Goal: Task Accomplishment & Management: Use online tool/utility

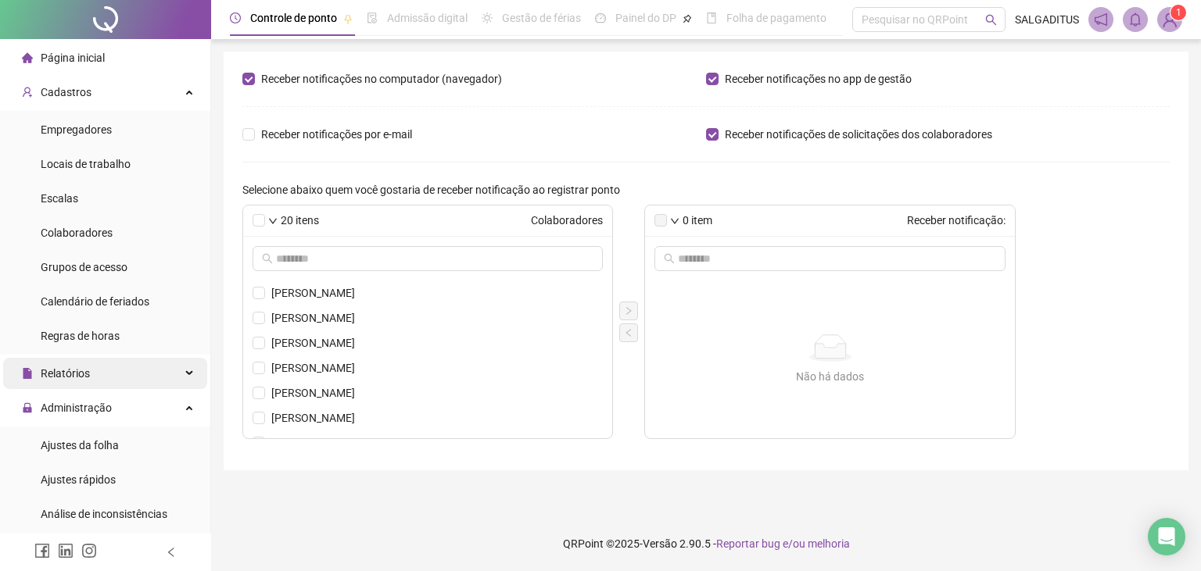
click at [124, 371] on div "Relatórios" at bounding box center [105, 373] width 204 height 31
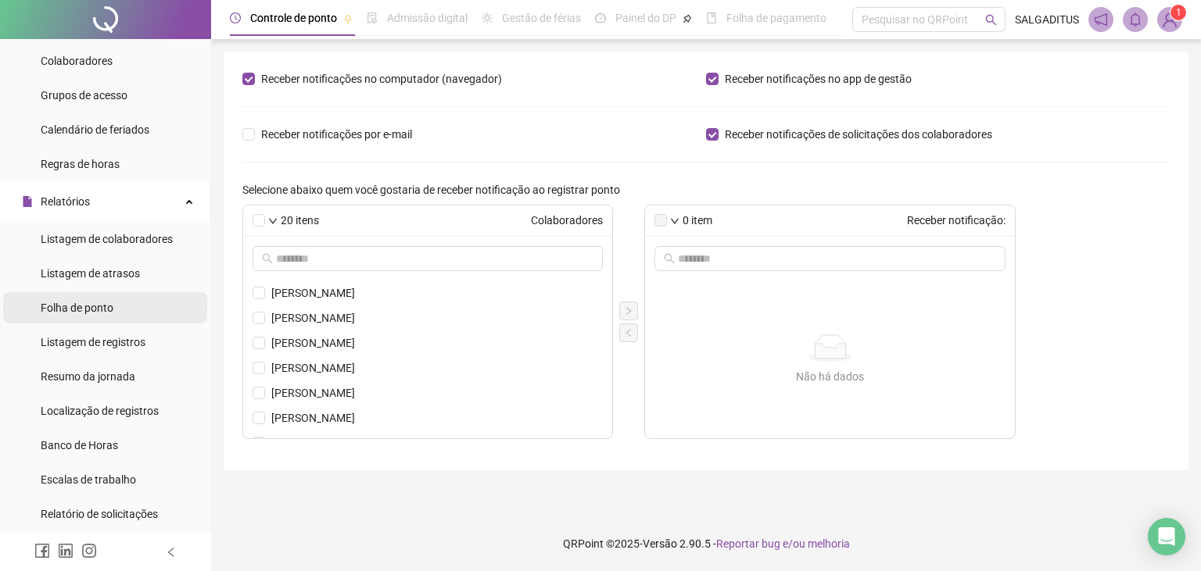
click at [123, 313] on li "Folha de ponto" at bounding box center [105, 307] width 204 height 31
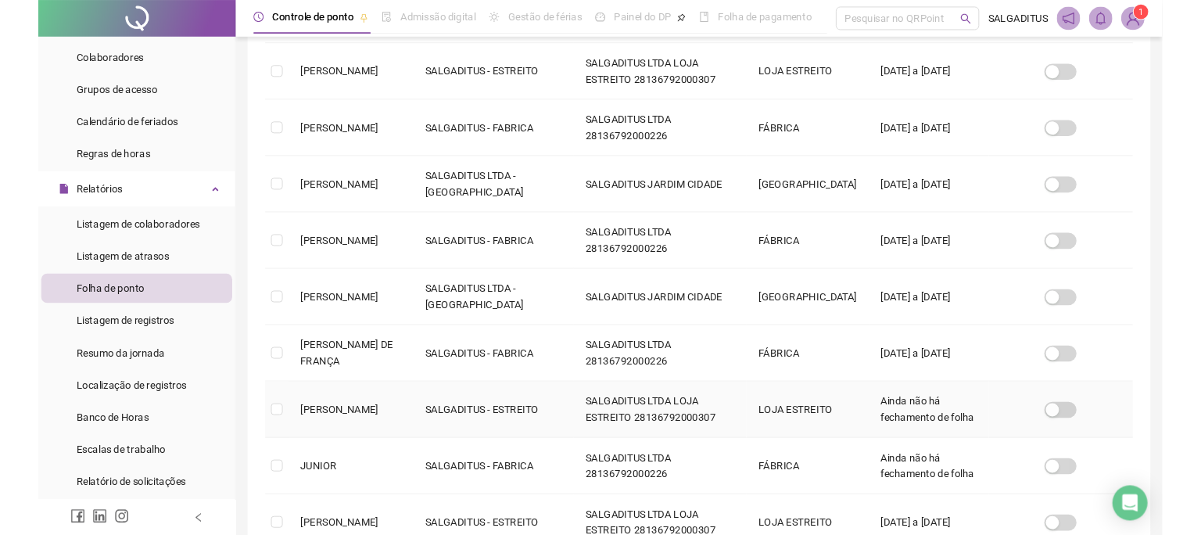
scroll to position [34, 0]
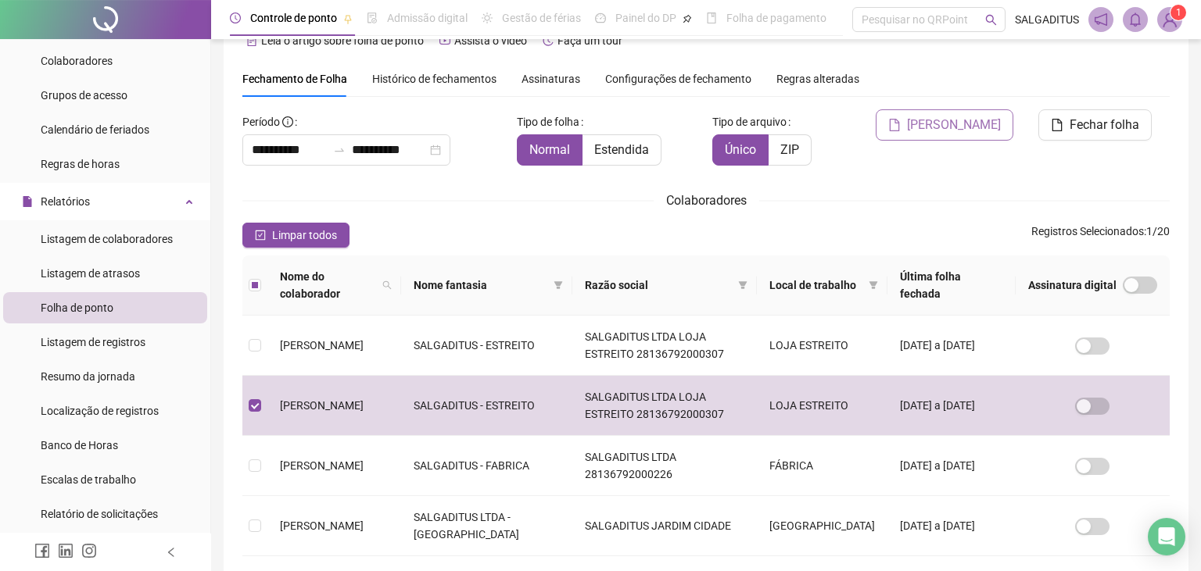
click at [967, 136] on button "[PERSON_NAME]" at bounding box center [945, 124] width 138 height 31
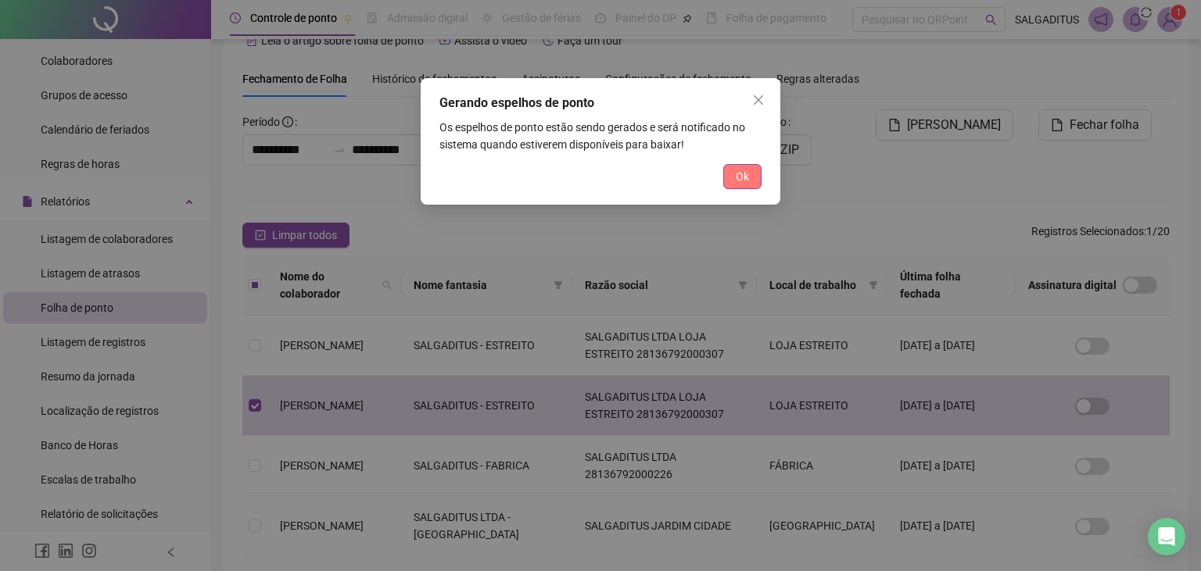
click at [761, 176] on button "Ok" at bounding box center [742, 176] width 38 height 25
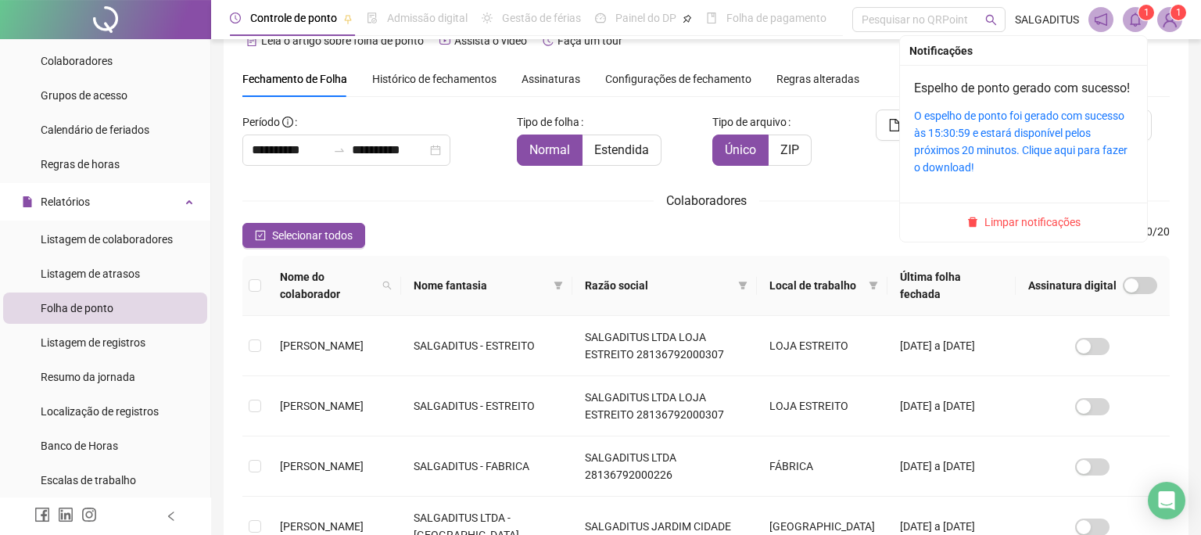
click at [1000, 108] on div "O espelho de ponto foi gerado com sucesso às 15:30:59 e estará disponível pelos…" at bounding box center [1023, 141] width 219 height 69
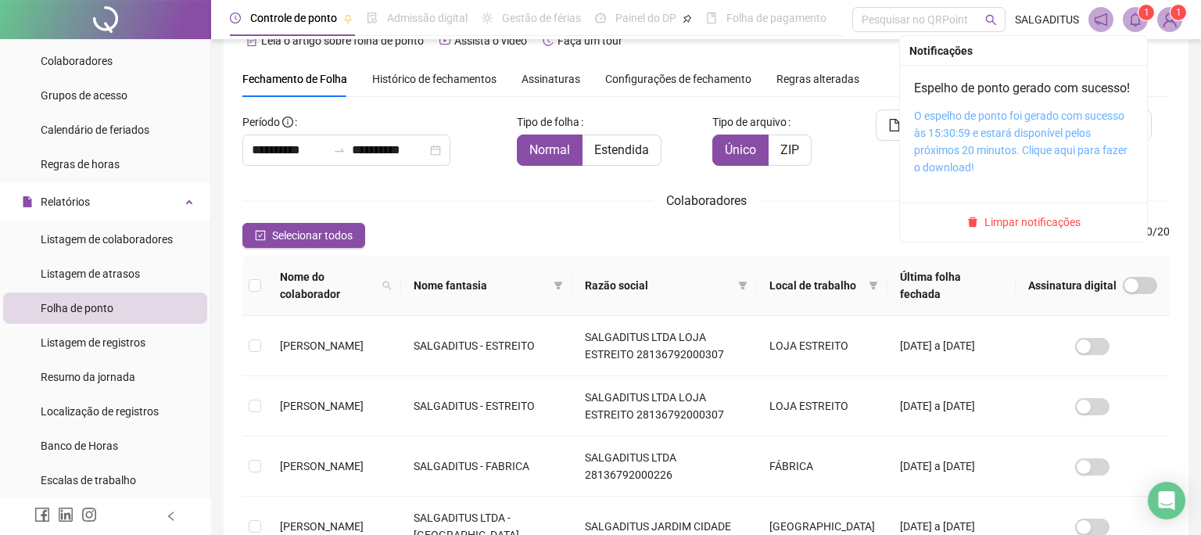
click at [996, 115] on link "O espelho de ponto foi gerado com sucesso às 15:30:59 e estará disponível pelos…" at bounding box center [1020, 141] width 213 height 64
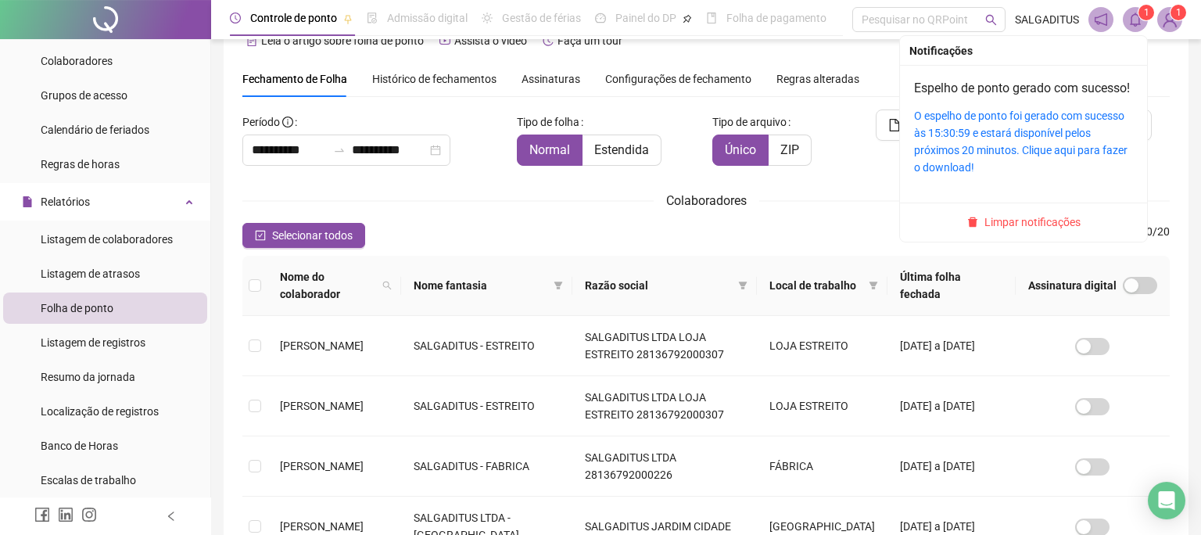
click at [987, 124] on div "O espelho de ponto foi gerado com sucesso às 15:30:59 e estará disponível pelos…" at bounding box center [1023, 141] width 219 height 69
click at [968, 134] on link "O espelho de ponto foi gerado com sucesso às 15:30:59 e estará disponível pelos…" at bounding box center [1020, 141] width 213 height 64
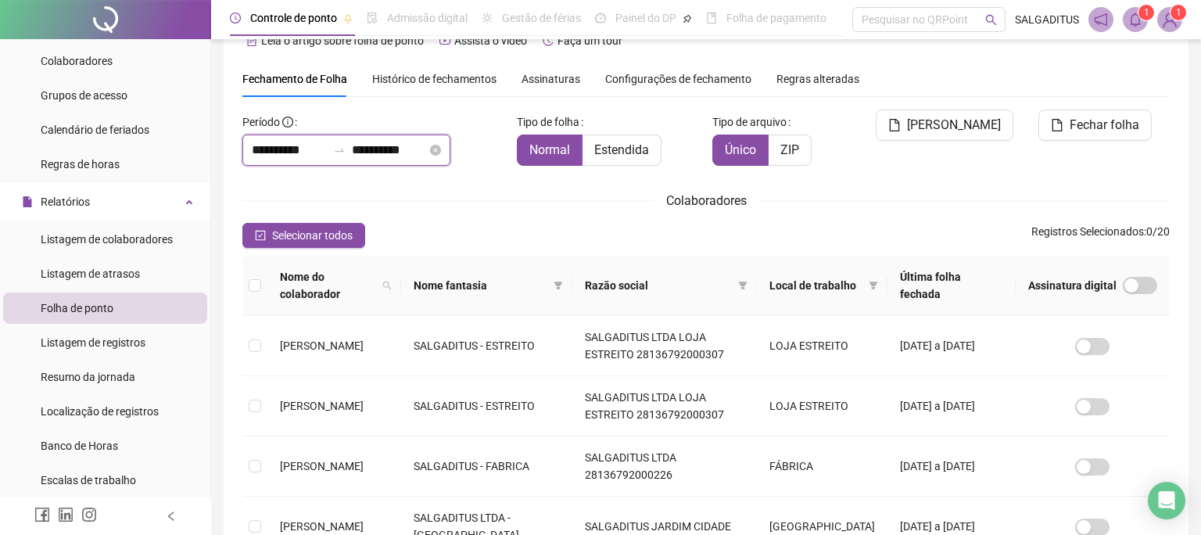
click at [423, 153] on input "**********" at bounding box center [389, 150] width 75 height 19
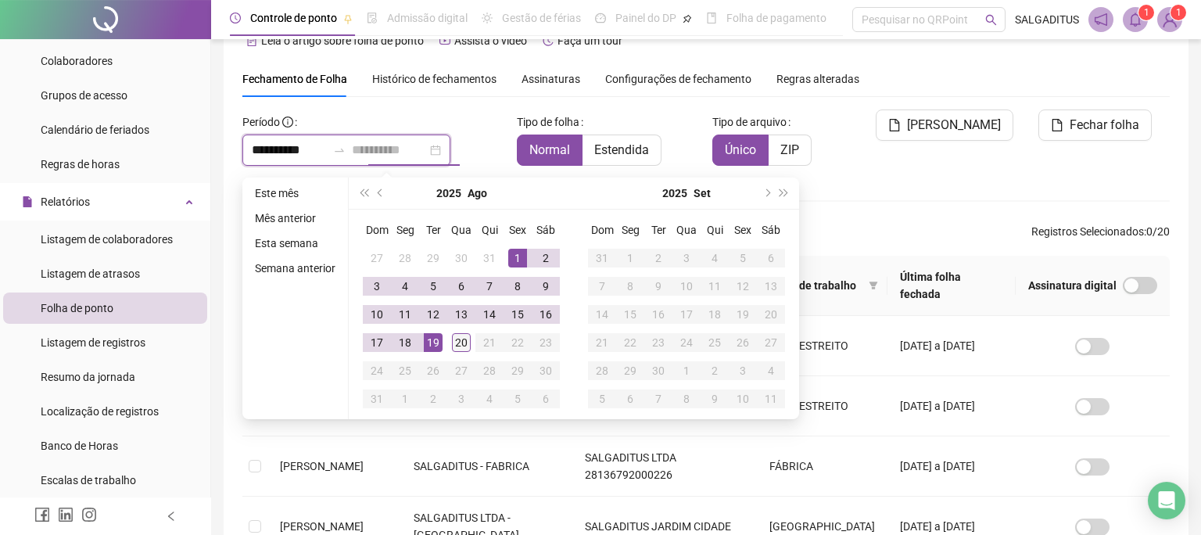
type input "**********"
click at [457, 341] on div "20" at bounding box center [461, 342] width 19 height 19
type input "**********"
click at [962, 129] on div "[PERSON_NAME]" at bounding box center [940, 143] width 156 height 69
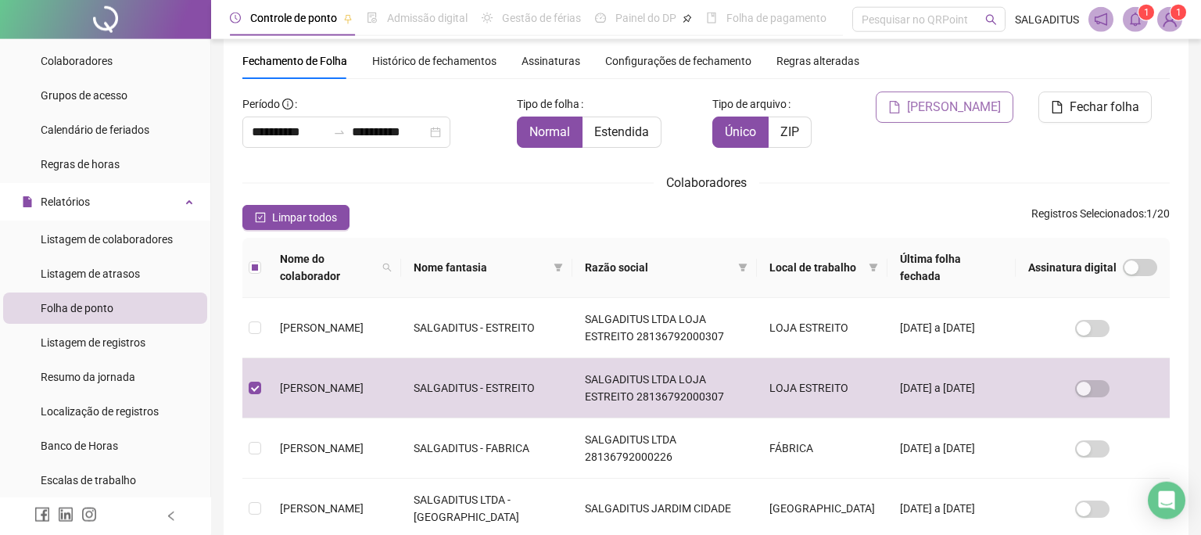
drag, startPoint x: 947, startPoint y: 99, endPoint x: 940, endPoint y: 102, distance: 8.4
click at [946, 99] on span "[PERSON_NAME]" at bounding box center [954, 107] width 94 height 19
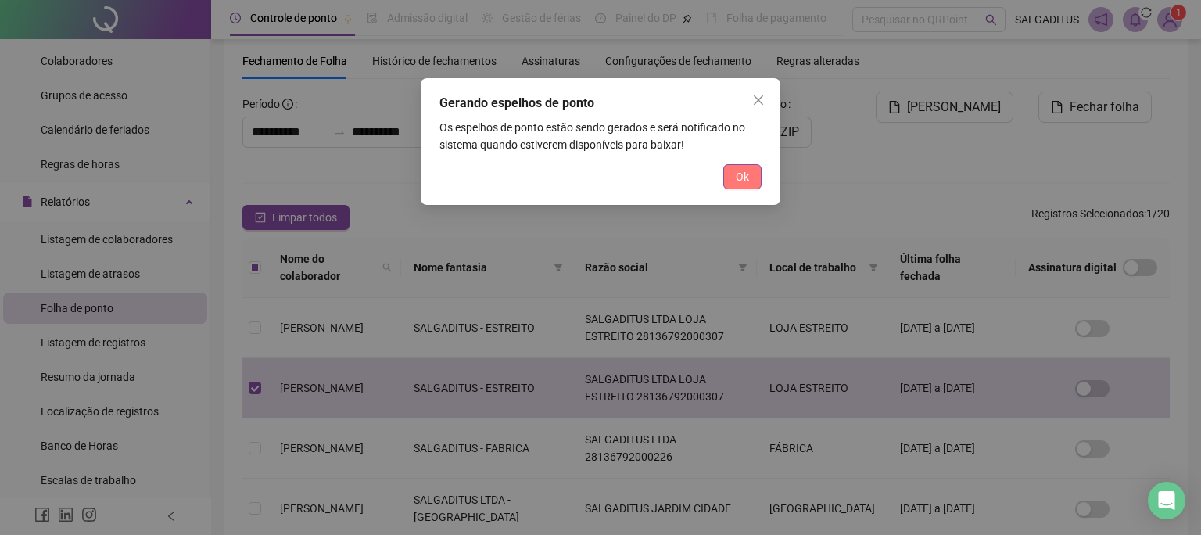
click at [735, 181] on button "Ok" at bounding box center [742, 176] width 38 height 25
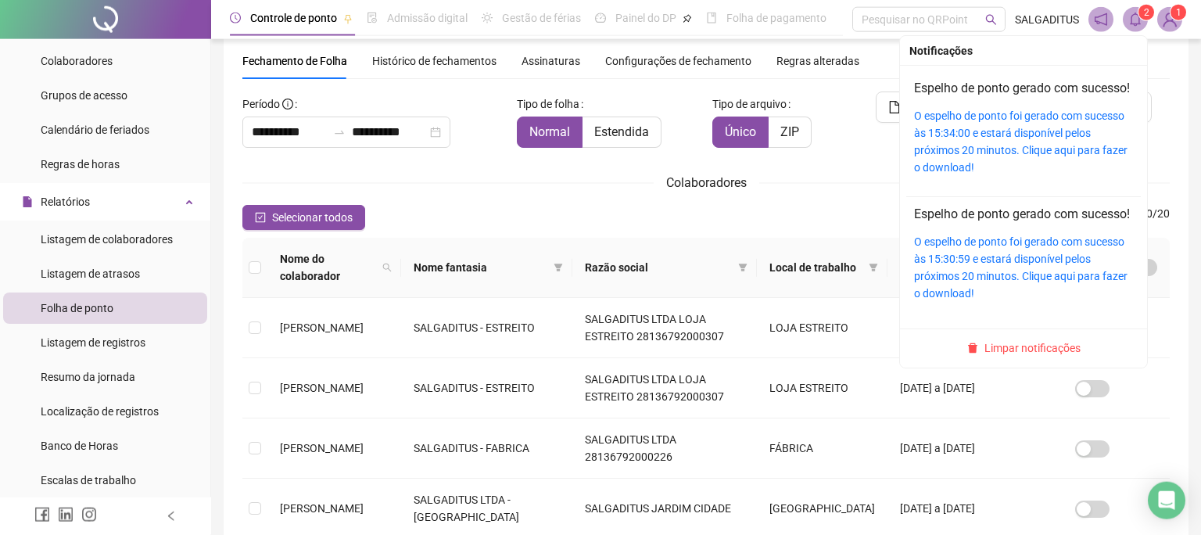
click at [1134, 22] on icon "bell" at bounding box center [1135, 20] width 14 height 14
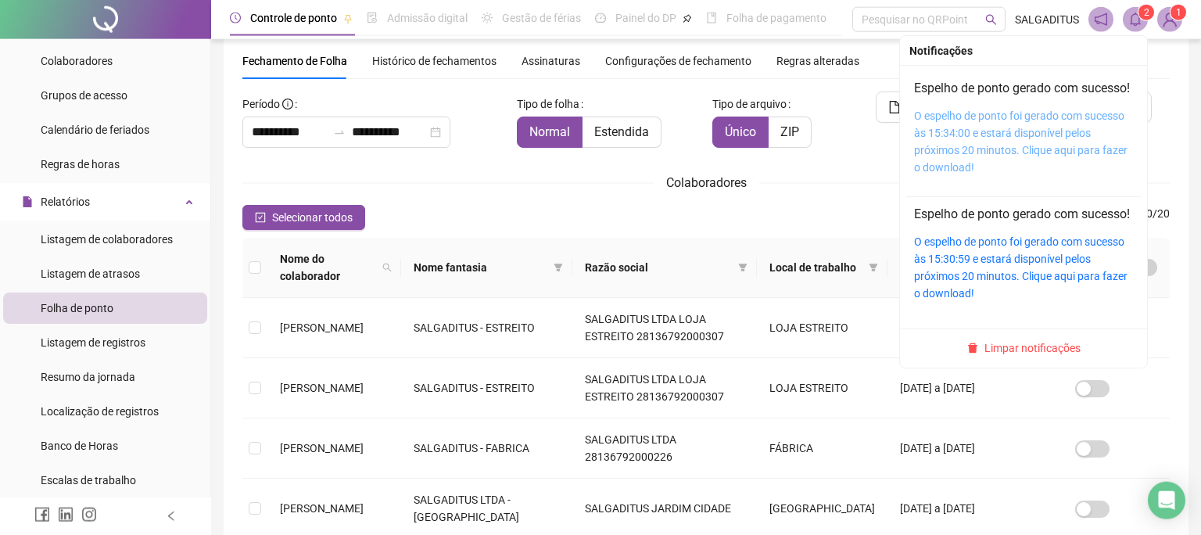
click at [1039, 130] on link "O espelho de ponto foi gerado com sucesso às 15:34:00 e estará disponível pelos…" at bounding box center [1020, 141] width 213 height 64
